Goal: Transaction & Acquisition: Subscribe to service/newsletter

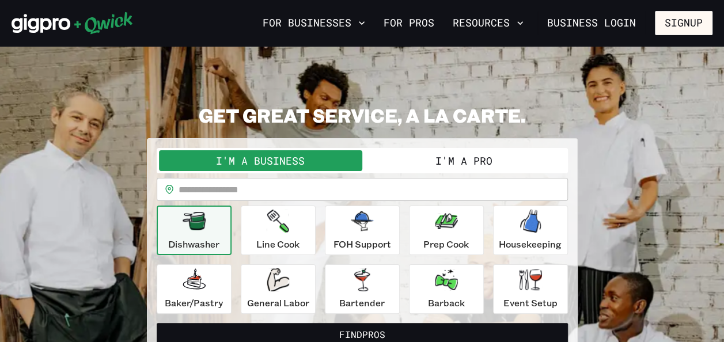
click at [490, 157] on button "I'm a Pro" at bounding box center [463, 160] width 203 height 21
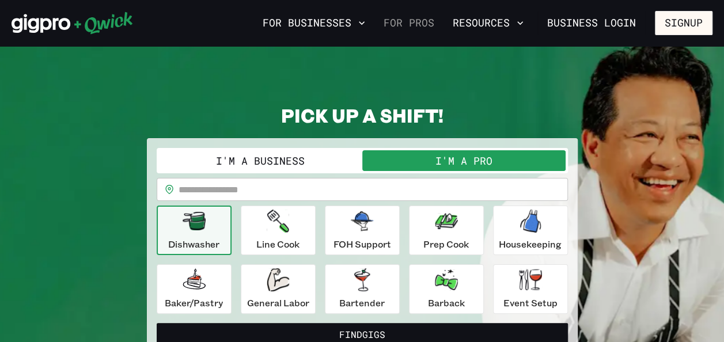
click at [421, 27] on link "For Pros" at bounding box center [409, 23] width 60 height 20
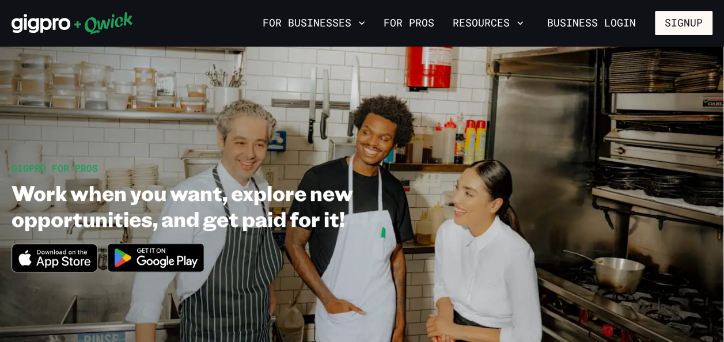
click at [187, 261] on img at bounding box center [156, 257] width 112 height 43
click at [497, 136] on section "GIGPRO FOR PROS Work when you want, explore new opportunities, and get paid for…" at bounding box center [362, 222] width 724 height 352
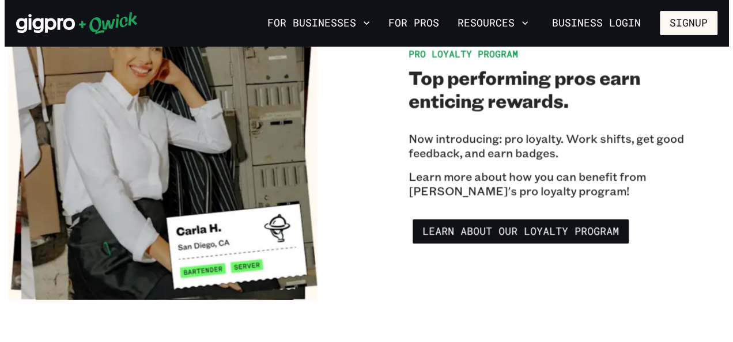
scroll to position [1913, 0]
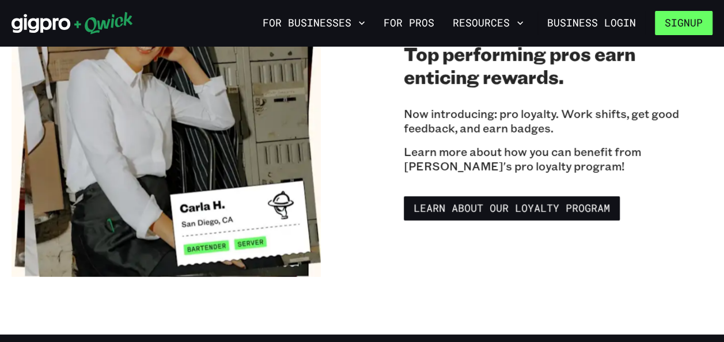
click at [677, 24] on button "Signup" at bounding box center [684, 23] width 58 height 24
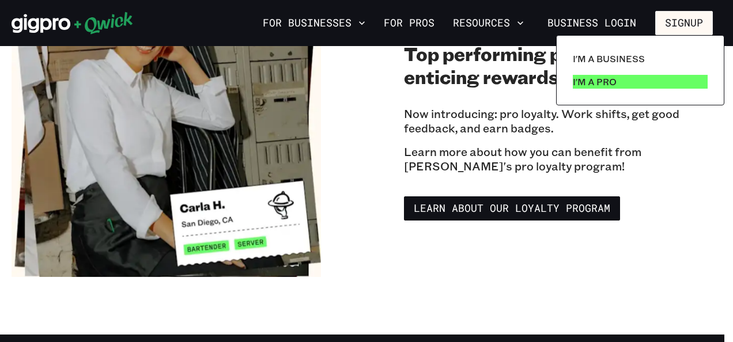
click at [606, 85] on p "I'm a Pro" at bounding box center [595, 82] width 44 height 14
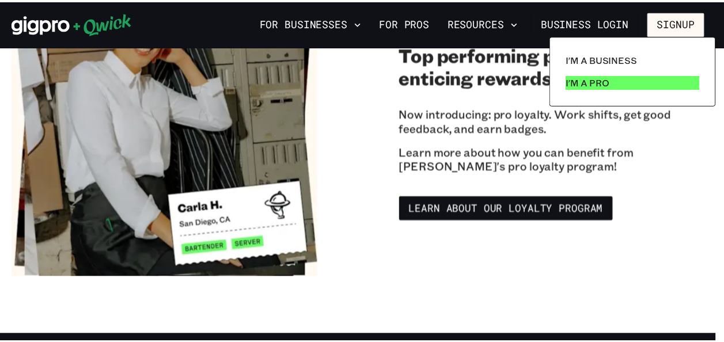
scroll to position [0, 0]
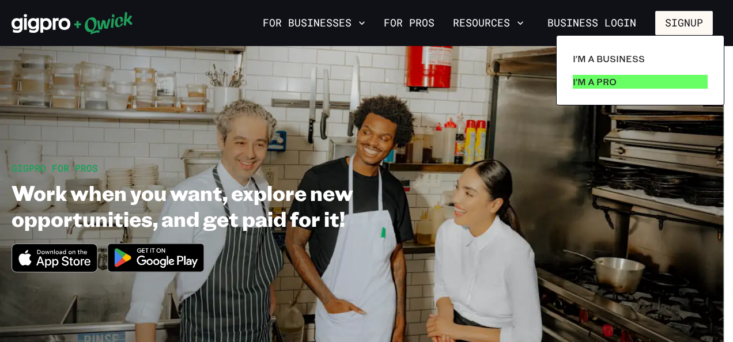
click at [585, 78] on p "I'm a Pro" at bounding box center [595, 82] width 44 height 14
click at [501, 103] on div at bounding box center [366, 171] width 733 height 342
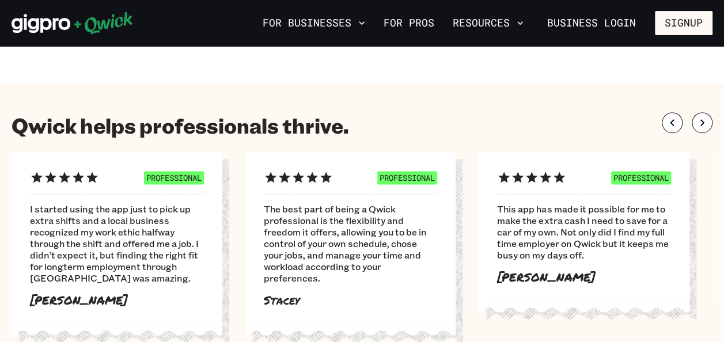
scroll to position [668, 0]
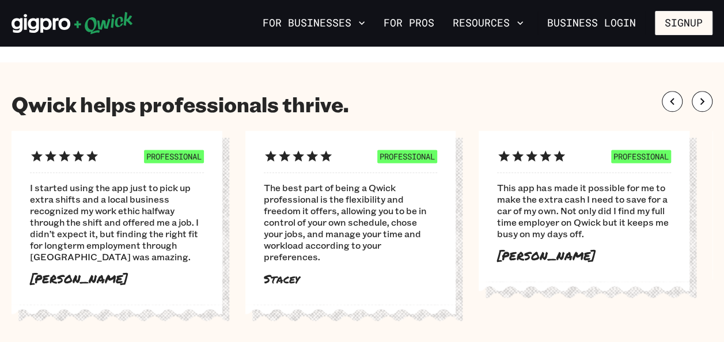
click at [708, 275] on div "PROFESSIONAL This app has made it possible for me to make the extra cash I need…" at bounding box center [596, 227] width 234 height 192
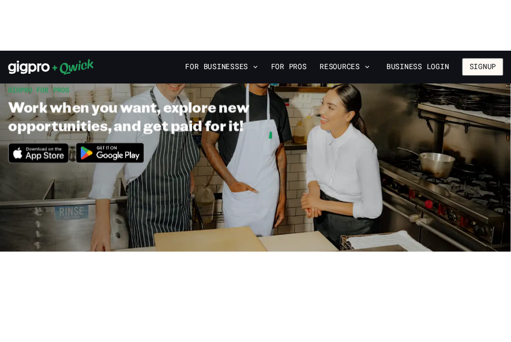
scroll to position [0, 0]
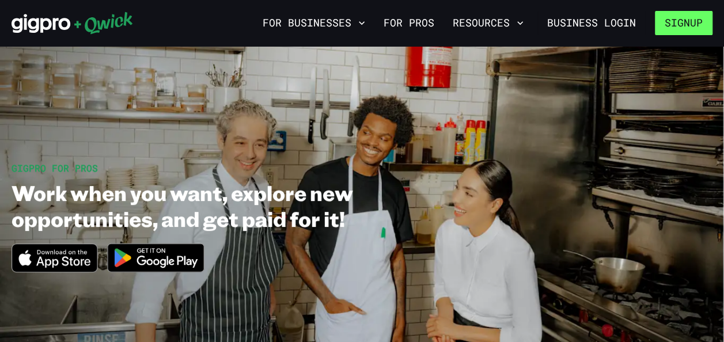
click at [678, 25] on button "Signup" at bounding box center [684, 23] width 58 height 24
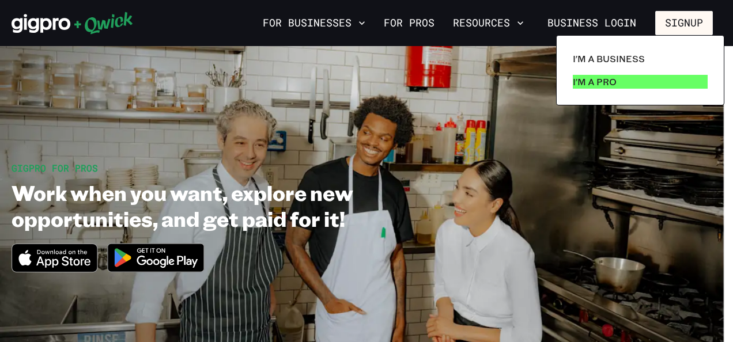
click at [599, 80] on p "I'm a Pro" at bounding box center [595, 82] width 44 height 14
